Goal: Find specific page/section: Find specific page/section

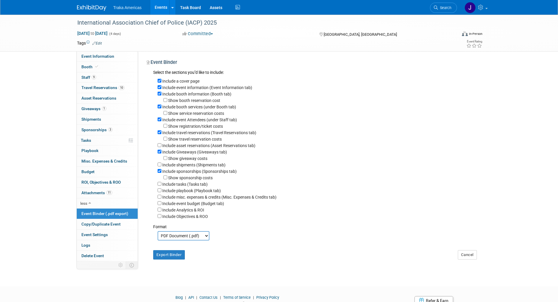
click at [81, 6] on img at bounding box center [91, 8] width 29 height 6
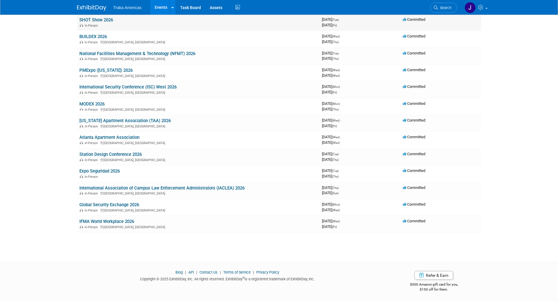
click at [92, 21] on link "SHOT Show 2026" at bounding box center [96, 19] width 34 height 5
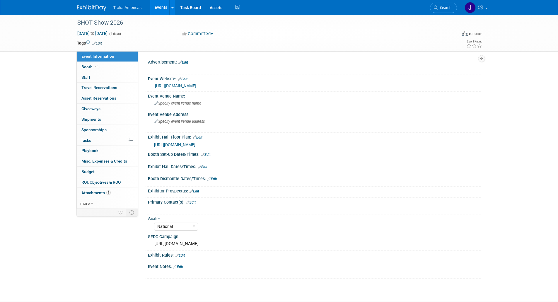
select select "National"
click at [91, 64] on link "Booth" at bounding box center [107, 67] width 61 height 10
